Goal: Information Seeking & Learning: Learn about a topic

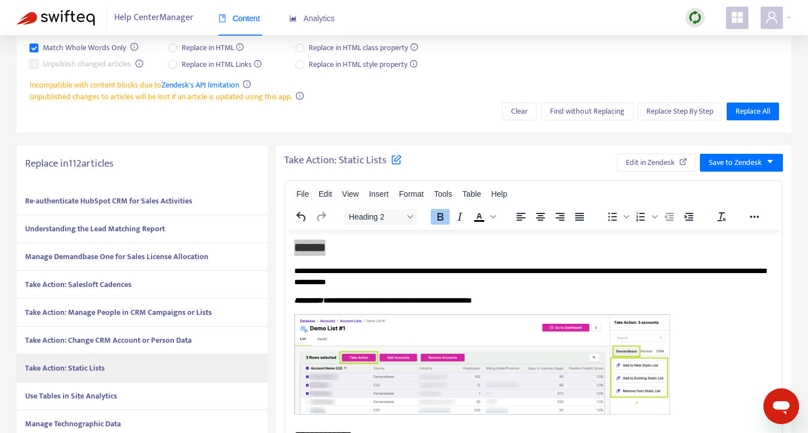
click at [176, 385] on div "Use Tables in Site Analytics" at bounding box center [142, 396] width 251 height 28
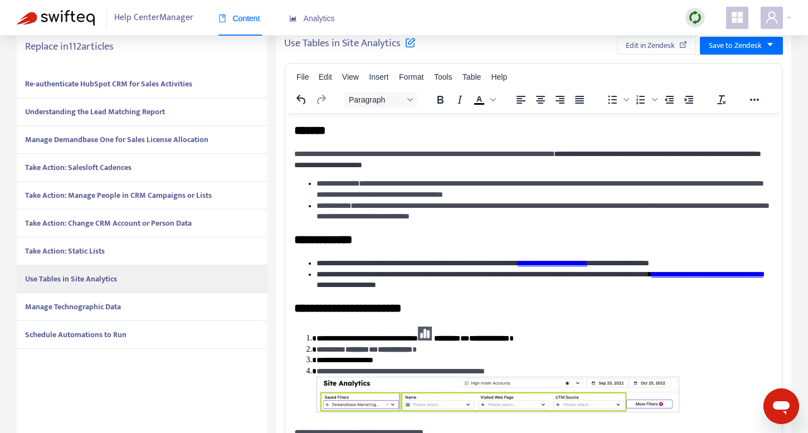
scroll to position [269, 0]
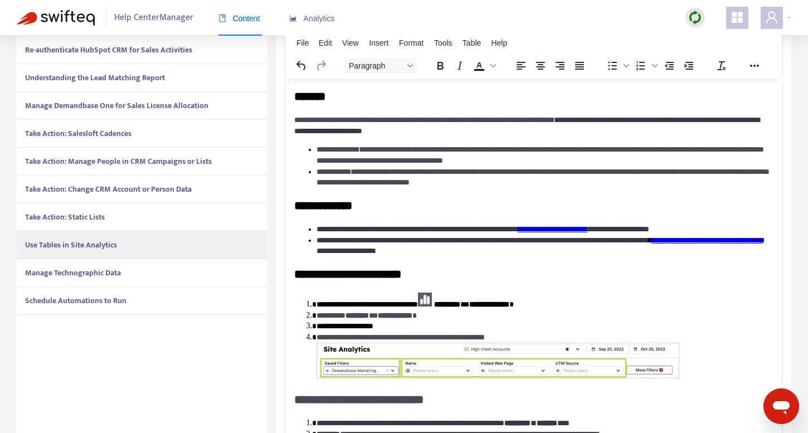
click at [100, 273] on strong "Manage Technographic Data" at bounding box center [73, 272] width 96 height 13
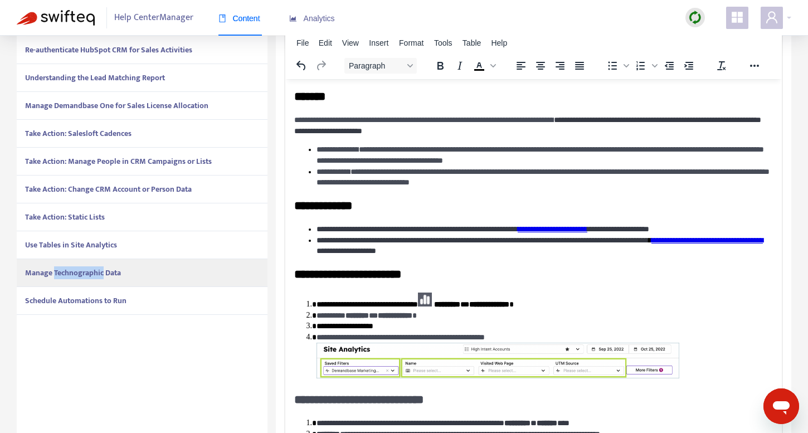
click at [100, 273] on strong "Manage Technographic Data" at bounding box center [73, 272] width 96 height 13
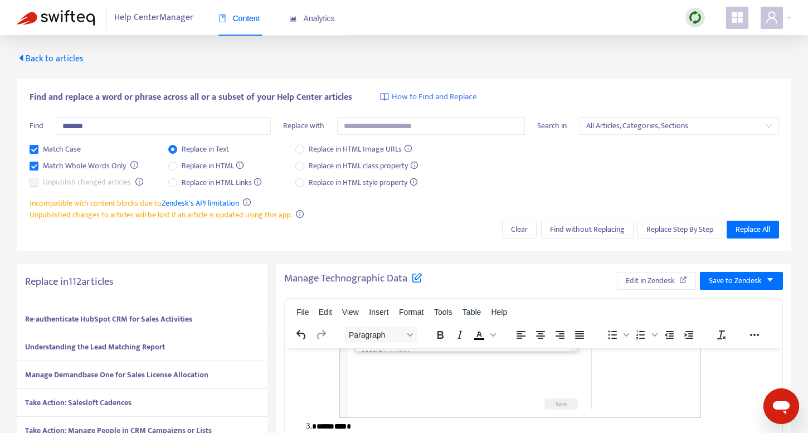
scroll to position [319, 0]
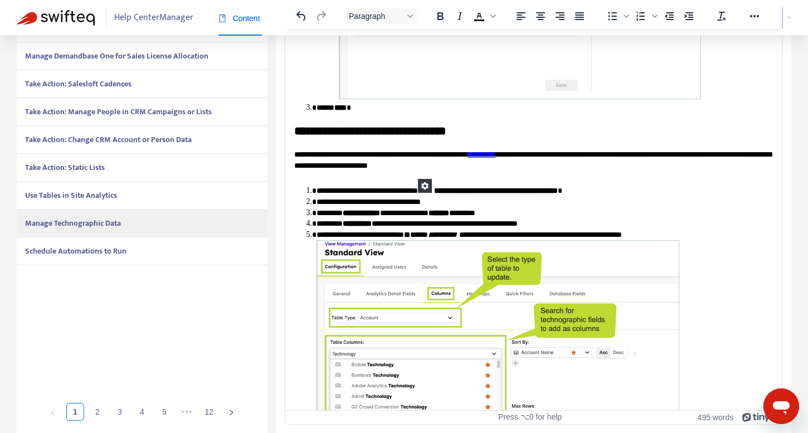
click at [101, 251] on strong "Schedule Automations to Run" at bounding box center [75, 251] width 101 height 13
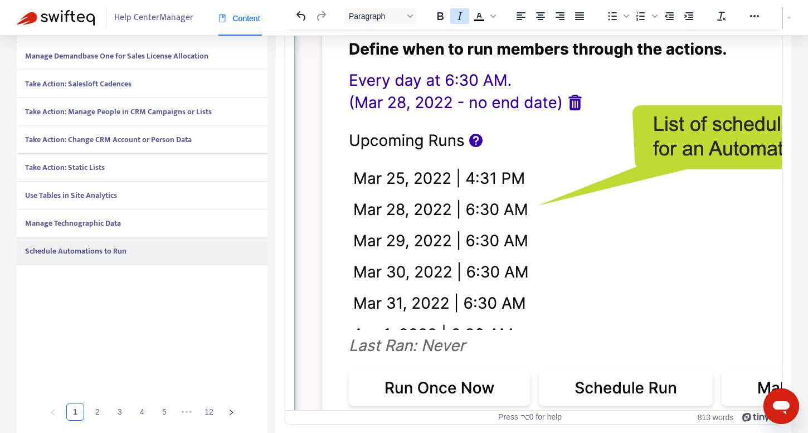
scroll to position [0, 0]
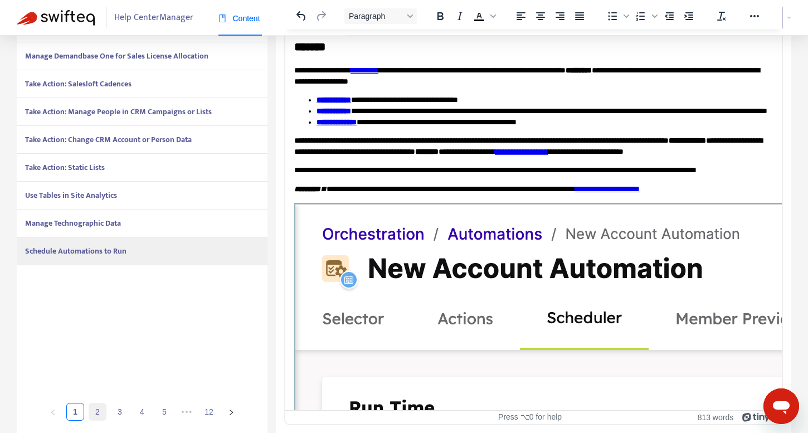
click at [96, 411] on link "2" at bounding box center [97, 411] width 17 height 17
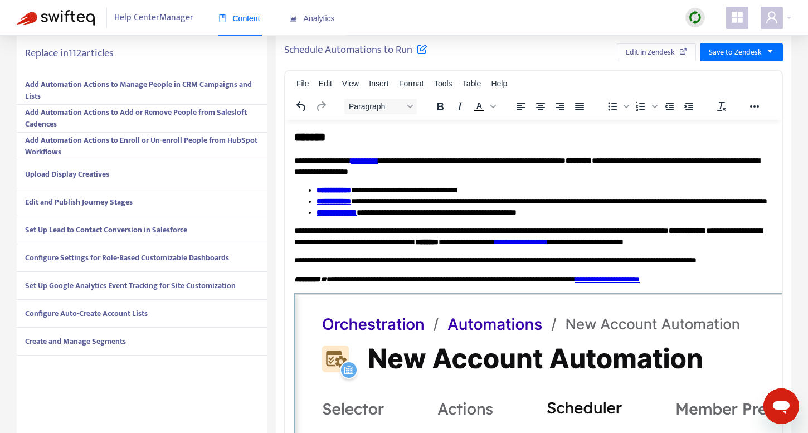
scroll to position [182, 0]
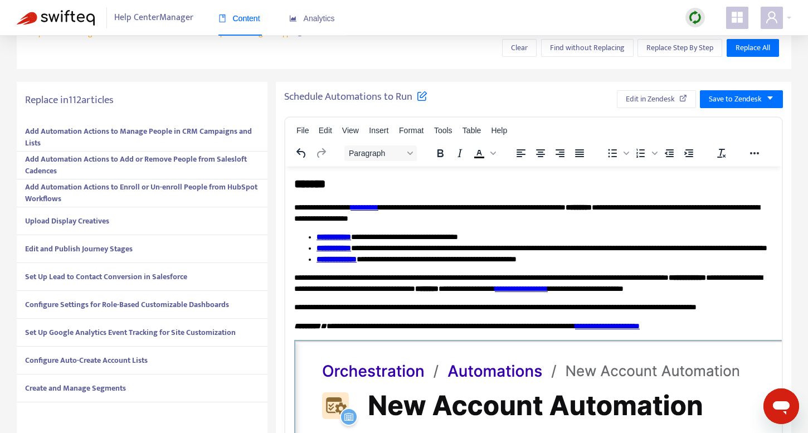
click at [148, 130] on strong "Add Automation Actions to Manage People in CRM Campaigns and Lists" at bounding box center [138, 137] width 227 height 25
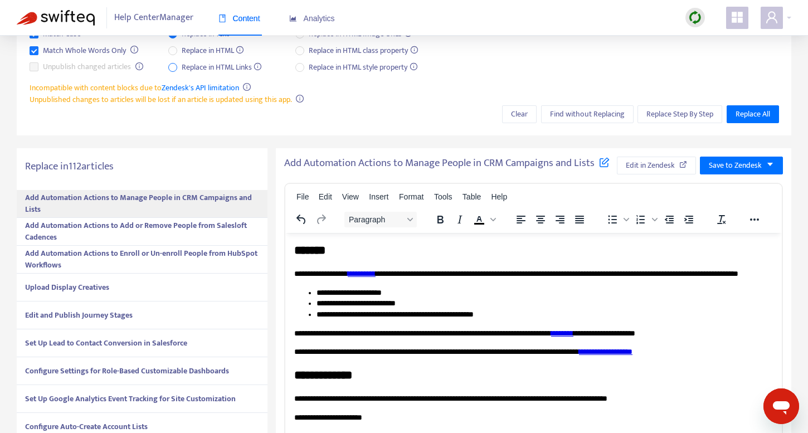
scroll to position [116, 0]
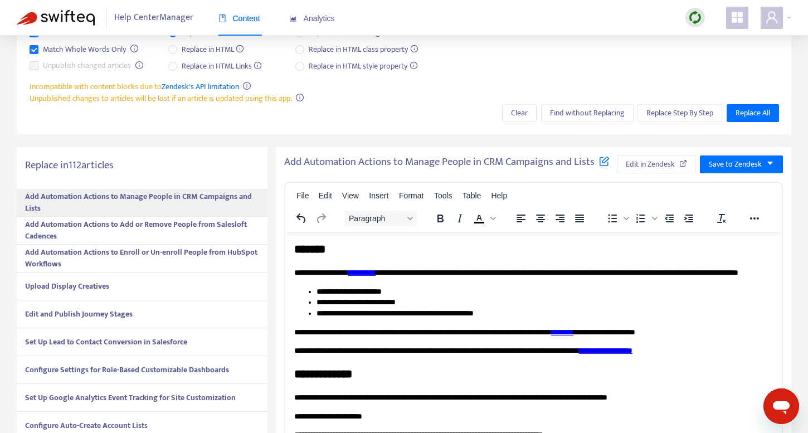
click at [164, 225] on strong "Add Automation Actions to Add or Remove People from Salesloft Cadences" at bounding box center [136, 230] width 222 height 25
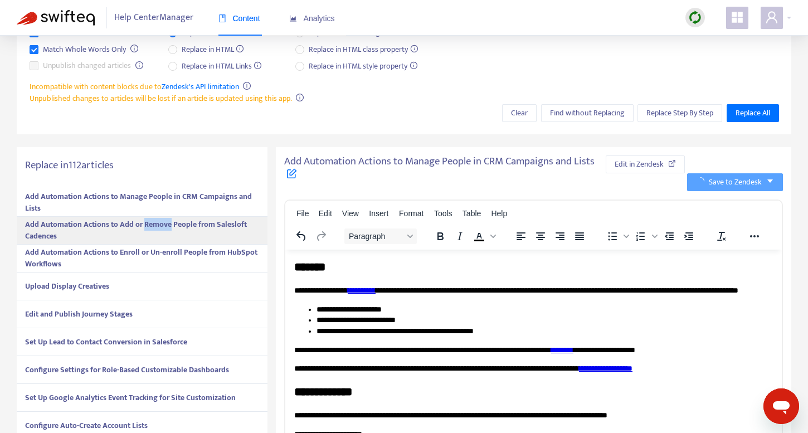
click at [164, 225] on strong "Add Automation Actions to Add or Remove People from Salesloft Cadences" at bounding box center [136, 230] width 222 height 25
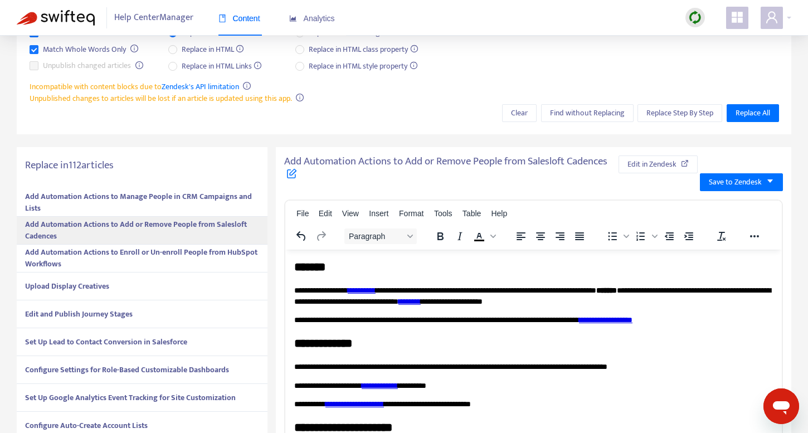
click at [154, 249] on strong "Add Automation Actions to Enroll or Un-enroll People from HubSpot Workflows" at bounding box center [141, 258] width 232 height 25
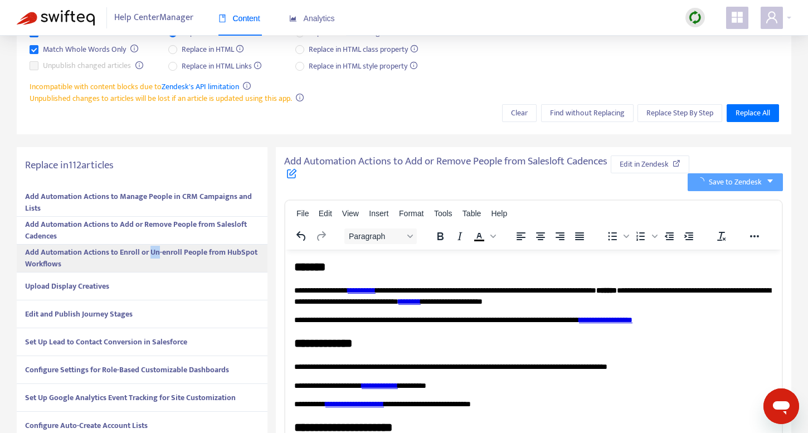
click at [154, 249] on strong "Add Automation Actions to Enroll or Un-enroll People from HubSpot Workflows" at bounding box center [141, 258] width 232 height 25
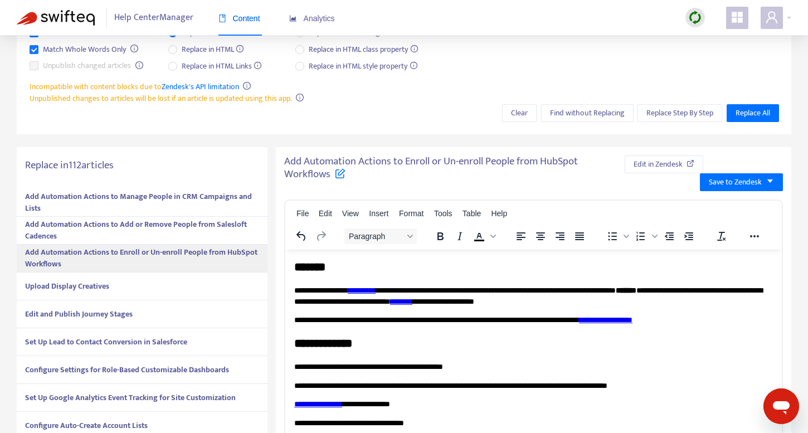
click at [130, 289] on div "Upload Display Creatives" at bounding box center [142, 286] width 251 height 28
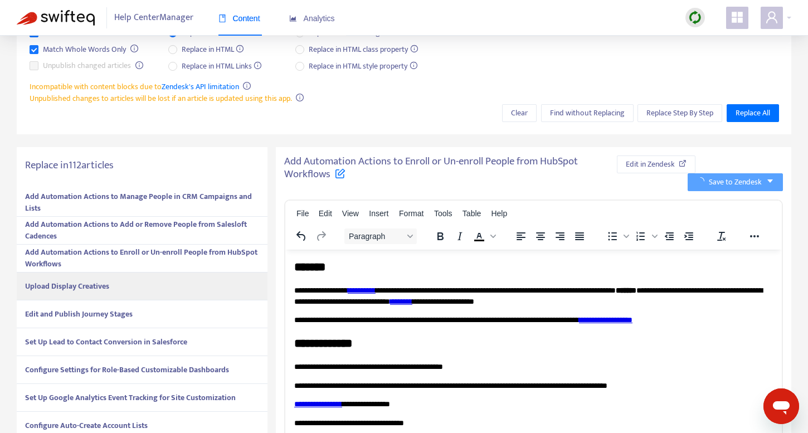
click at [130, 289] on div "Upload Display Creatives" at bounding box center [142, 286] width 251 height 28
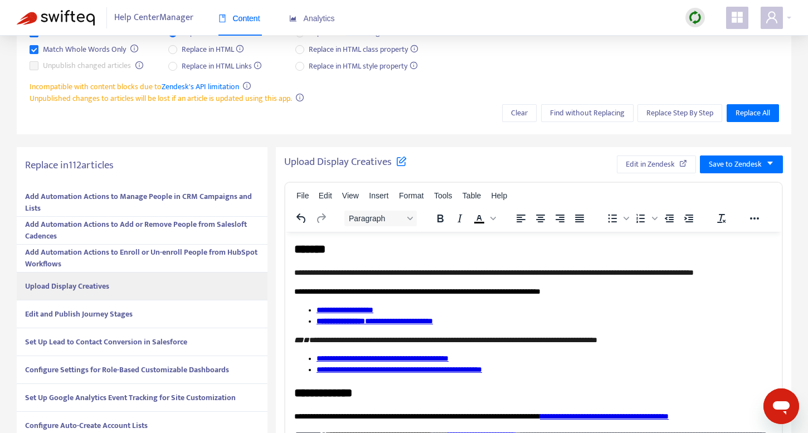
click at [131, 303] on div "Edit and Publish Journey Stages" at bounding box center [142, 314] width 251 height 28
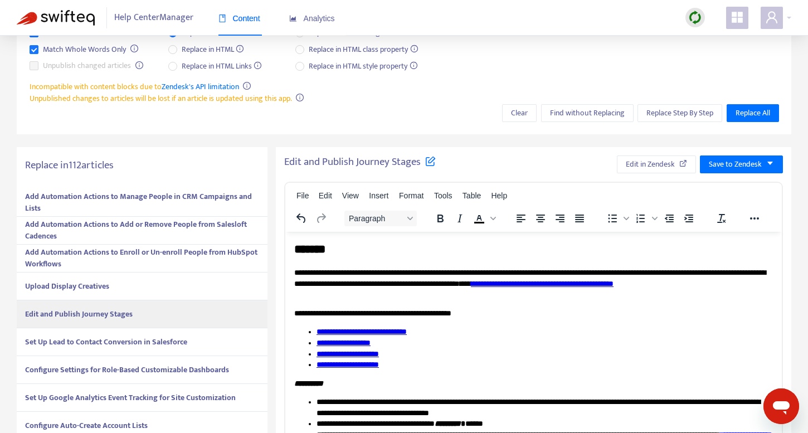
click at [190, 317] on div "Edit and Publish Journey Stages" at bounding box center [142, 314] width 251 height 28
click at [211, 342] on div "Set Up Lead to Contact Conversion in Salesforce" at bounding box center [142, 342] width 251 height 28
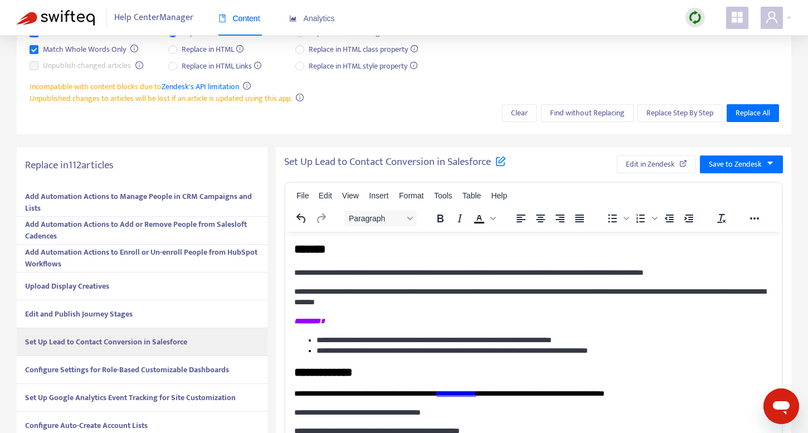
click at [245, 363] on div "Configure Settings for Role-Based Customizable Dashboards" at bounding box center [142, 370] width 251 height 28
